Goal: Find contact information: Find contact information

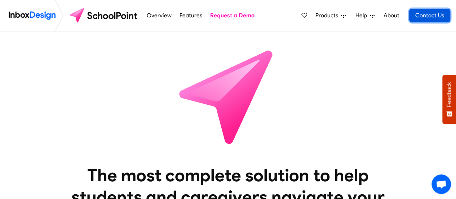
click at [432, 14] on link "Contact Us" at bounding box center [429, 16] width 41 height 14
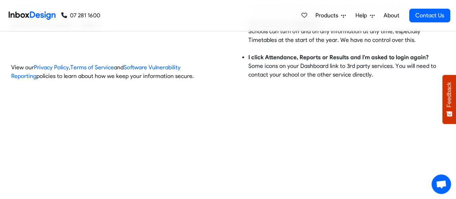
scroll to position [245, 0]
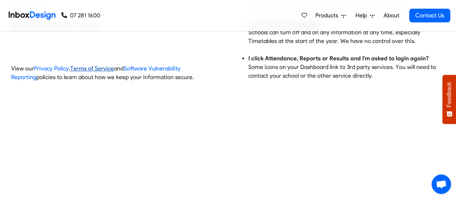
click at [94, 68] on link "Terms of Service" at bounding box center [92, 68] width 44 height 7
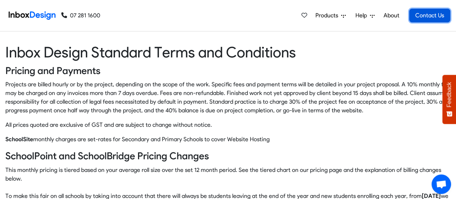
click at [428, 17] on link "Contact Us" at bounding box center [429, 16] width 41 height 14
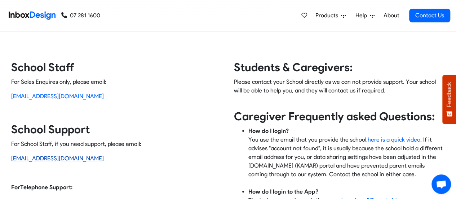
click at [41, 159] on link "[EMAIL_ADDRESS][DOMAIN_NAME]" at bounding box center [57, 158] width 93 height 7
